Goal: Task Accomplishment & Management: Use online tool/utility

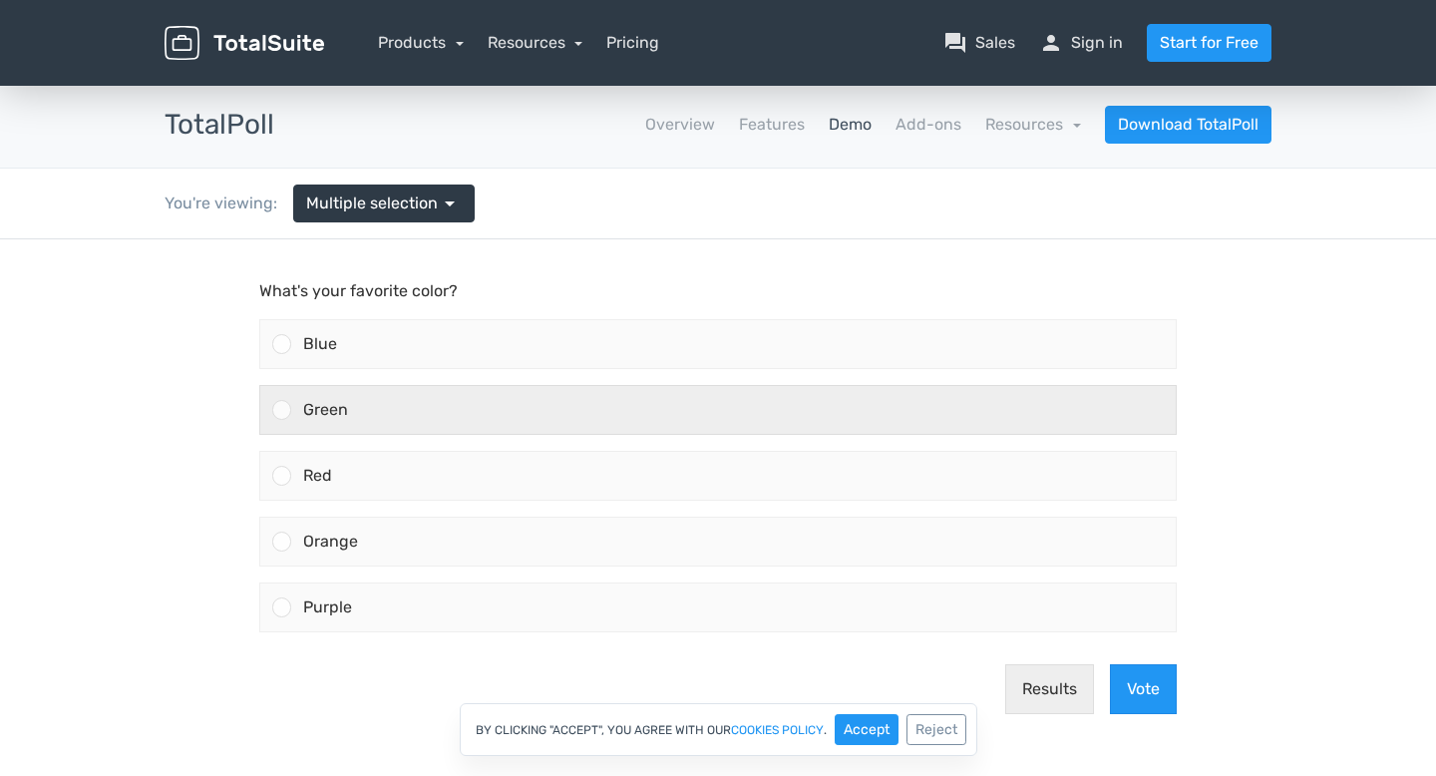
click at [297, 415] on div "Green" at bounding box center [733, 410] width 885 height 48
click at [282, 410] on input "Green" at bounding box center [282, 410] width 0 height 0
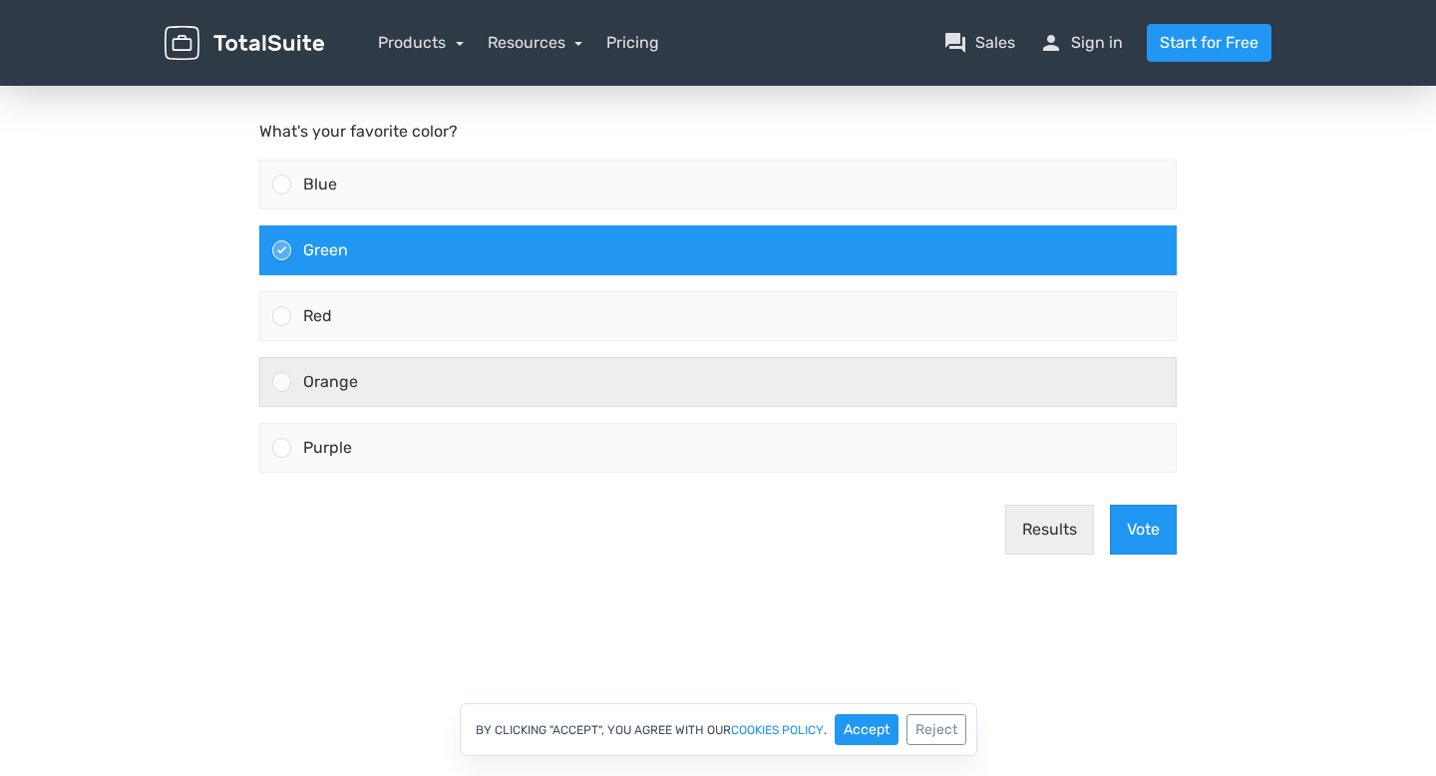
scroll to position [209, 0]
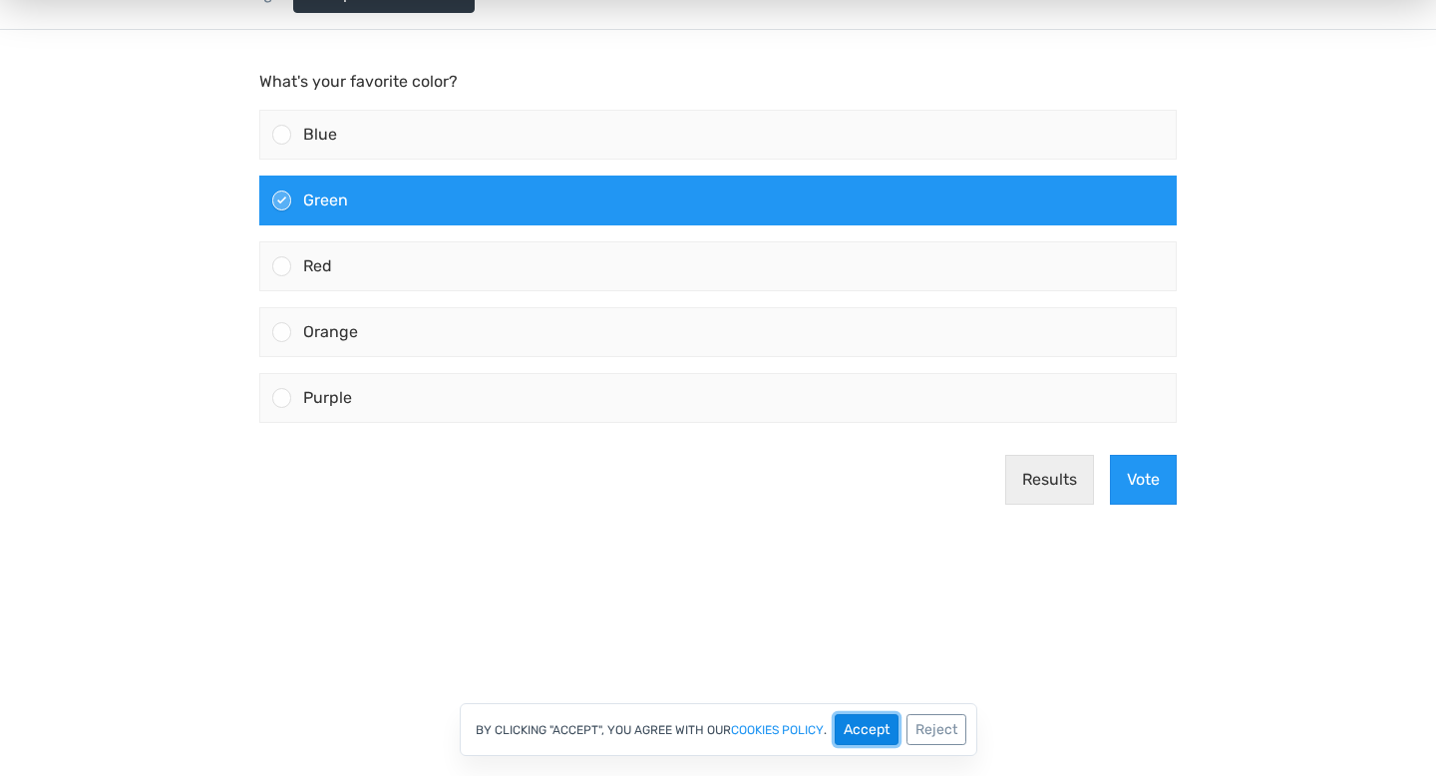
click at [871, 736] on button "Accept" at bounding box center [867, 729] width 64 height 31
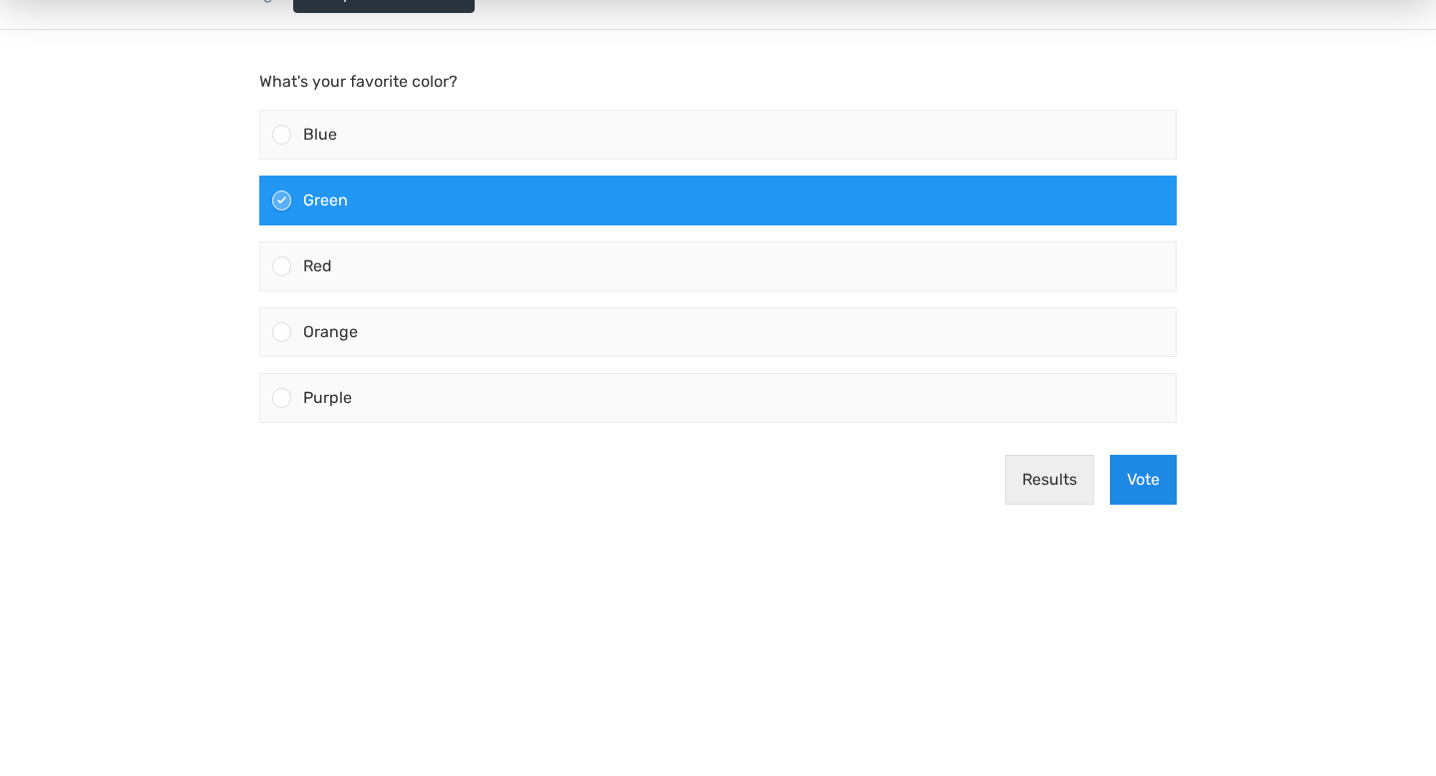
click at [1173, 485] on button "Vote" at bounding box center [1143, 480] width 67 height 50
